Goal: Task Accomplishment & Management: Use online tool/utility

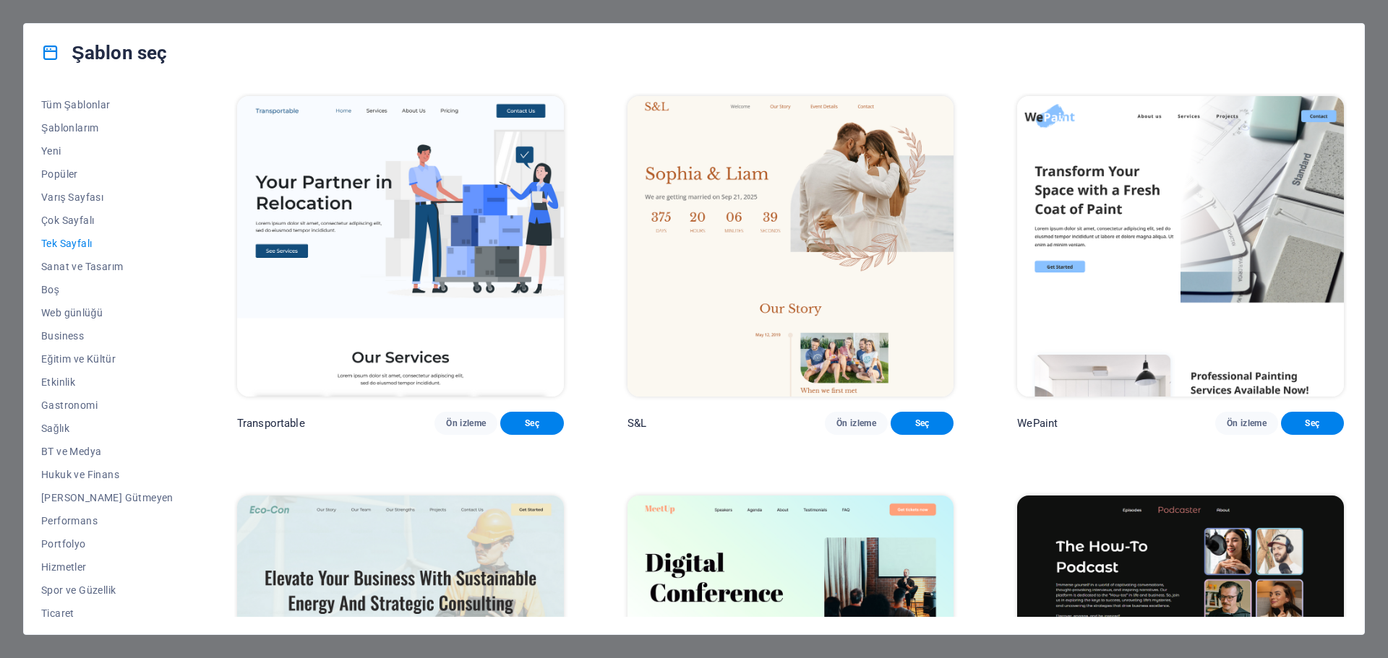
scroll to position [3571, 0]
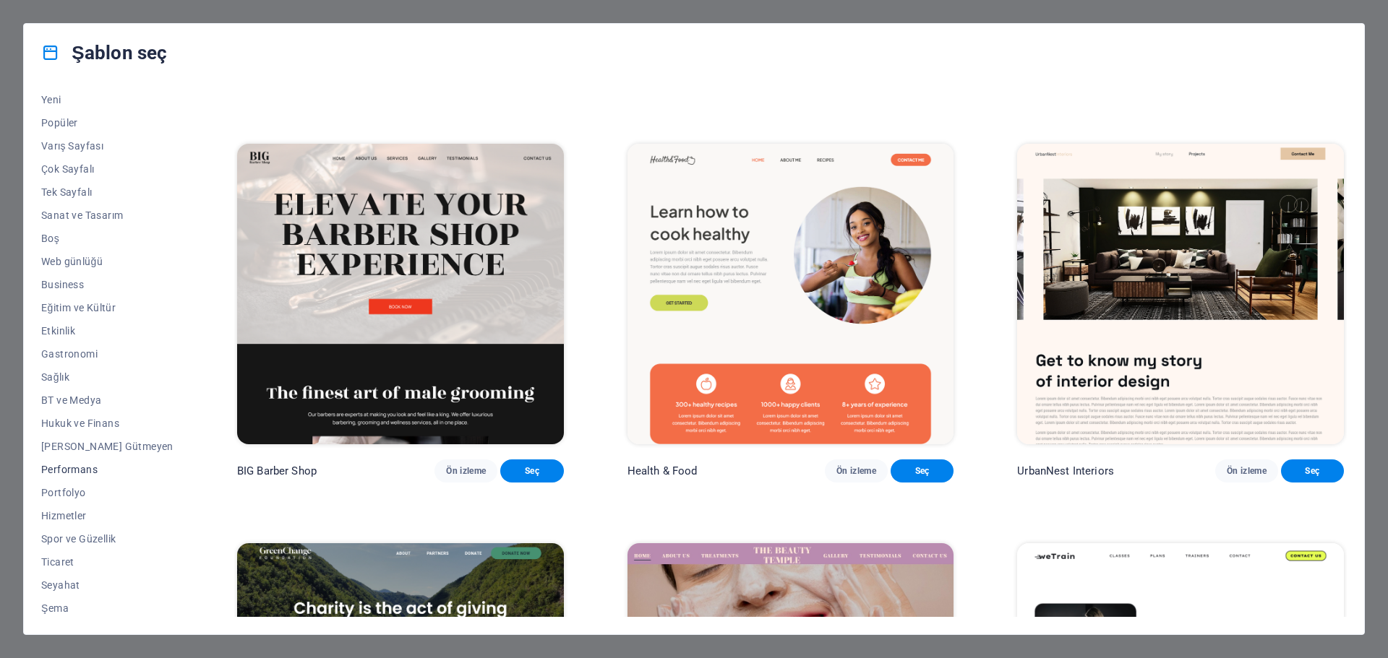
scroll to position [54, 0]
click at [77, 396] on span "BT ve Medya" at bounding box center [107, 398] width 132 height 12
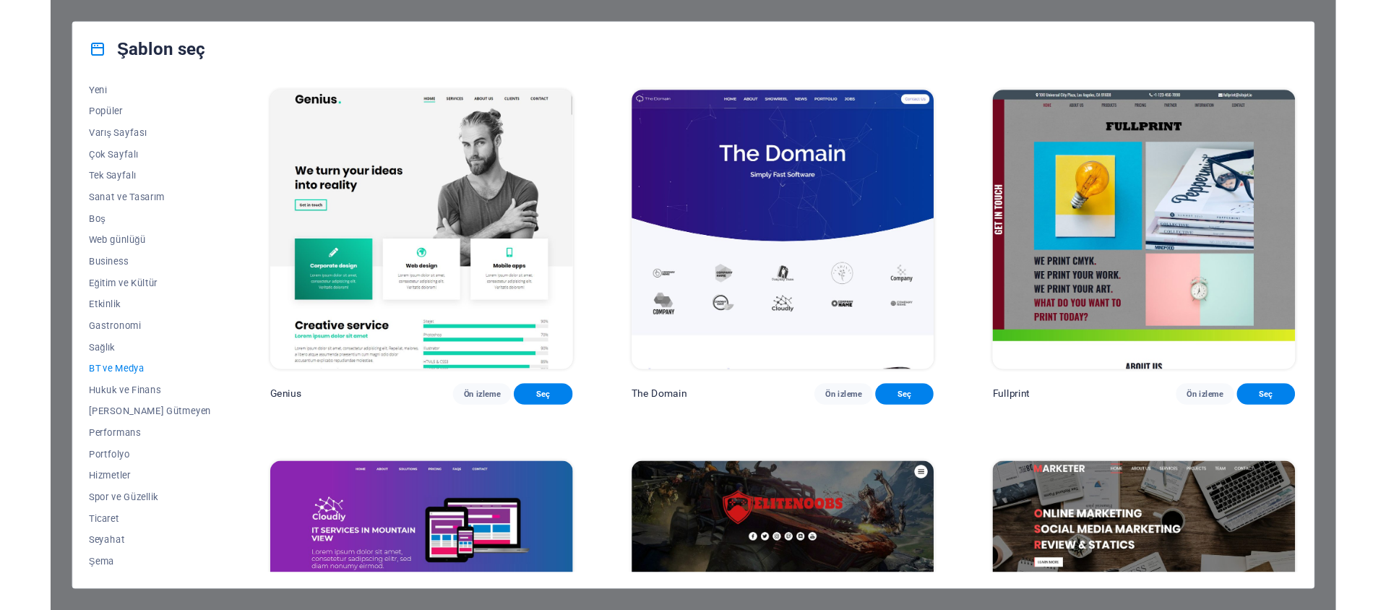
scroll to position [761, 0]
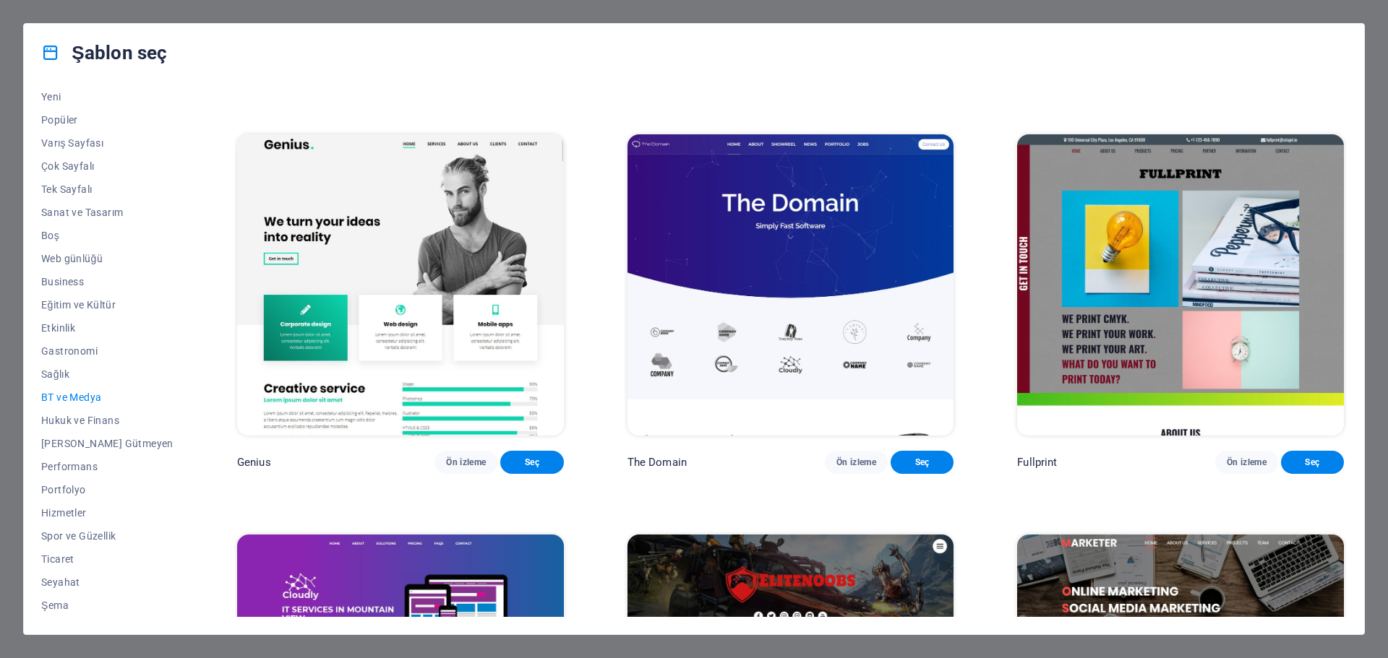
click at [789, 291] on img at bounding box center [790, 284] width 327 height 301
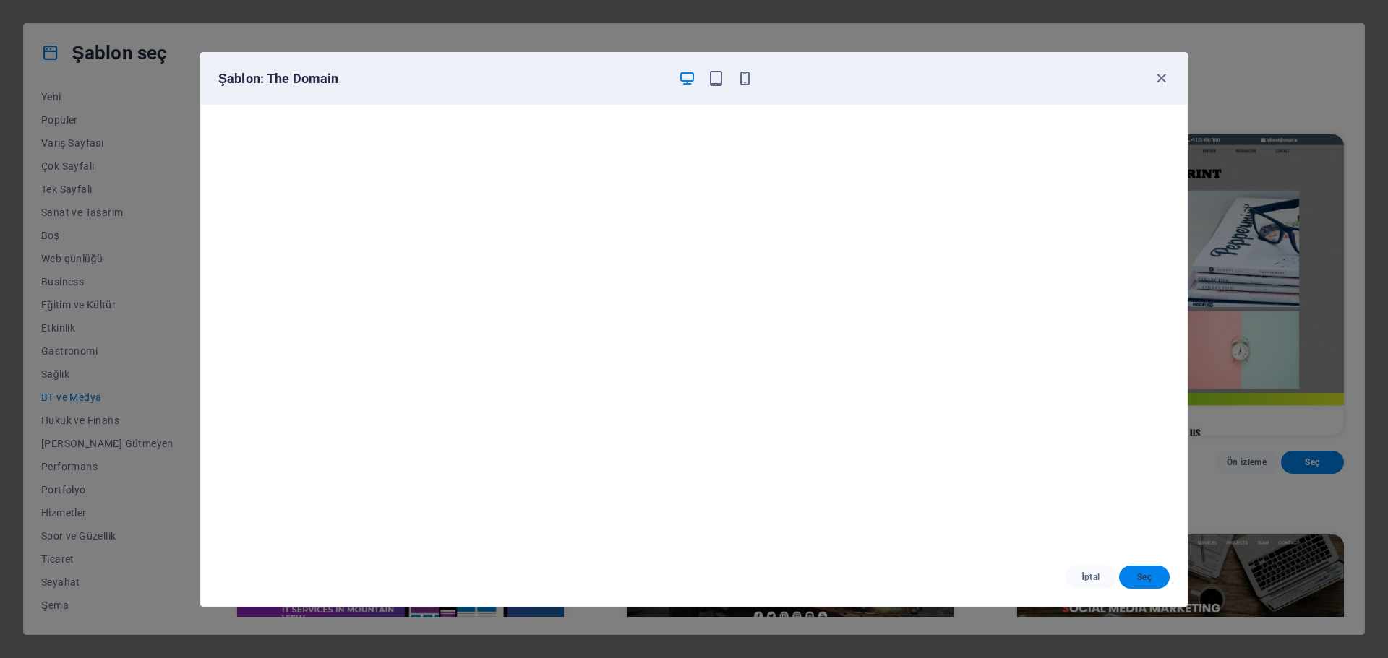
click at [1145, 581] on span "Seç" at bounding box center [1143, 578] width 27 height 12
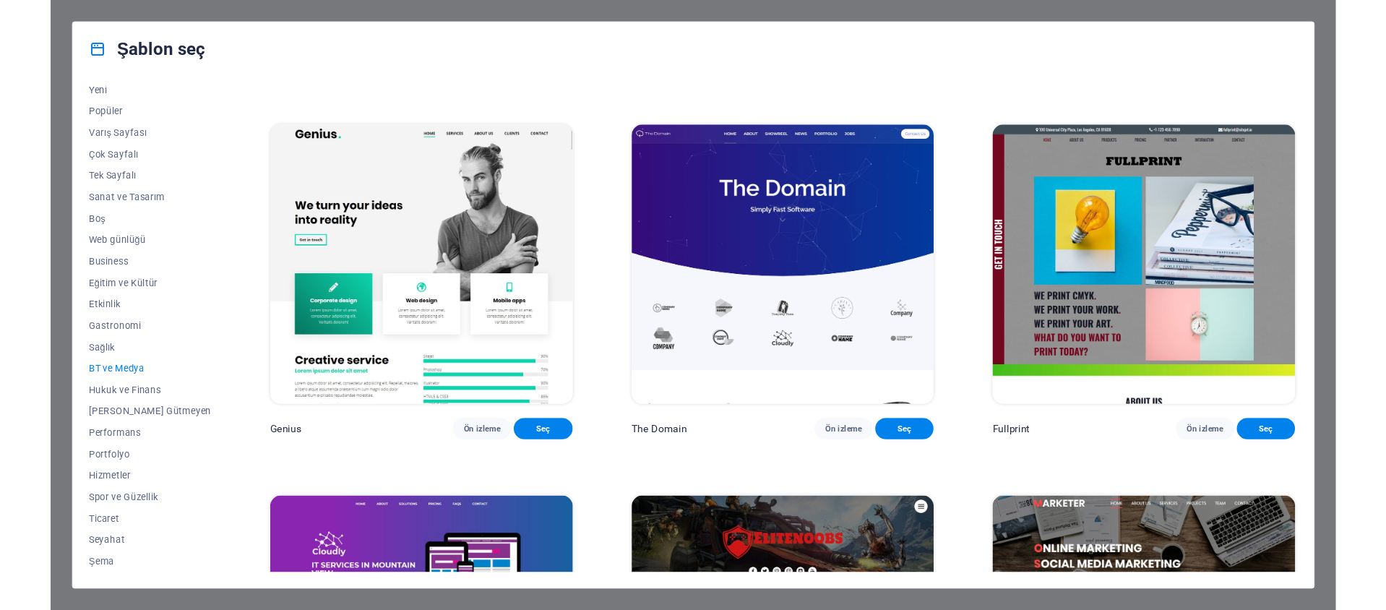
scroll to position [760, 0]
